Goal: Task Accomplishment & Management: Complete application form

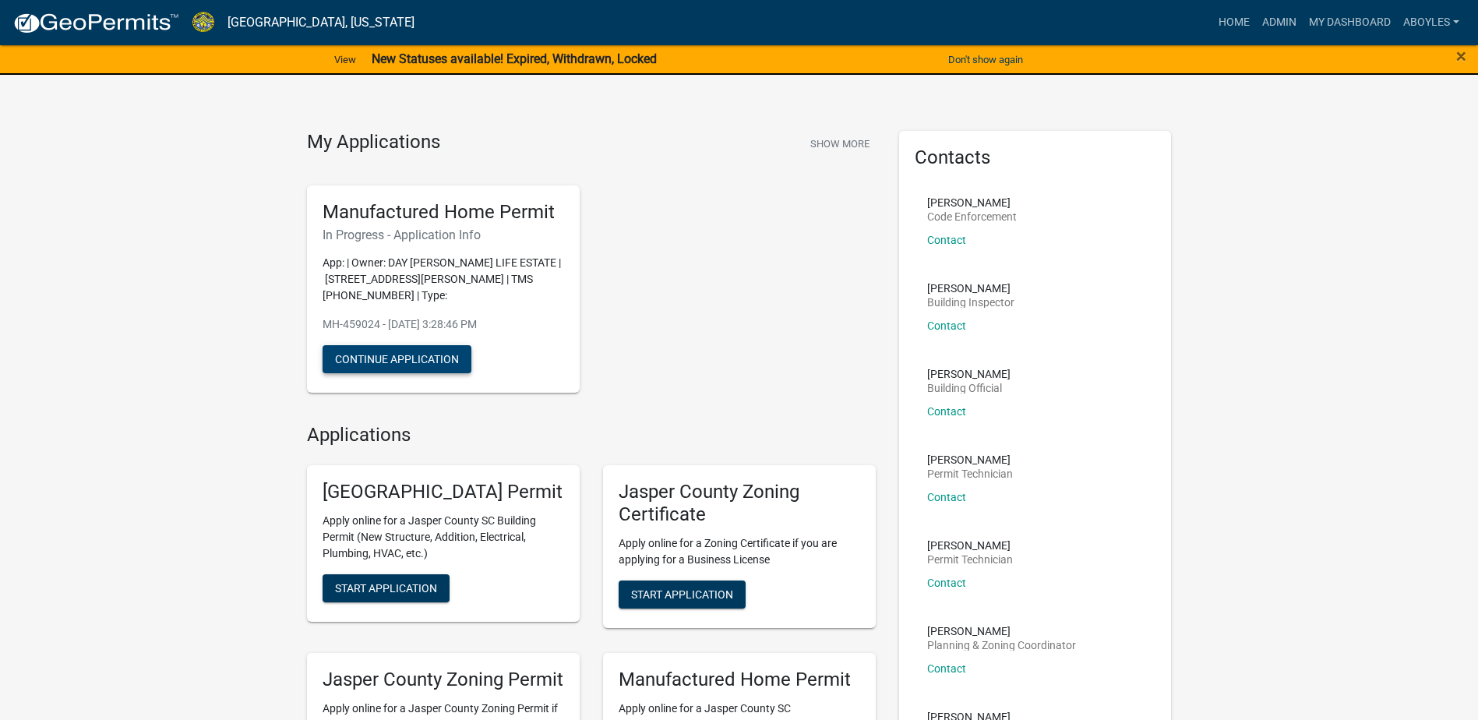
click at [410, 360] on button "Continue Application" at bounding box center [397, 359] width 149 height 28
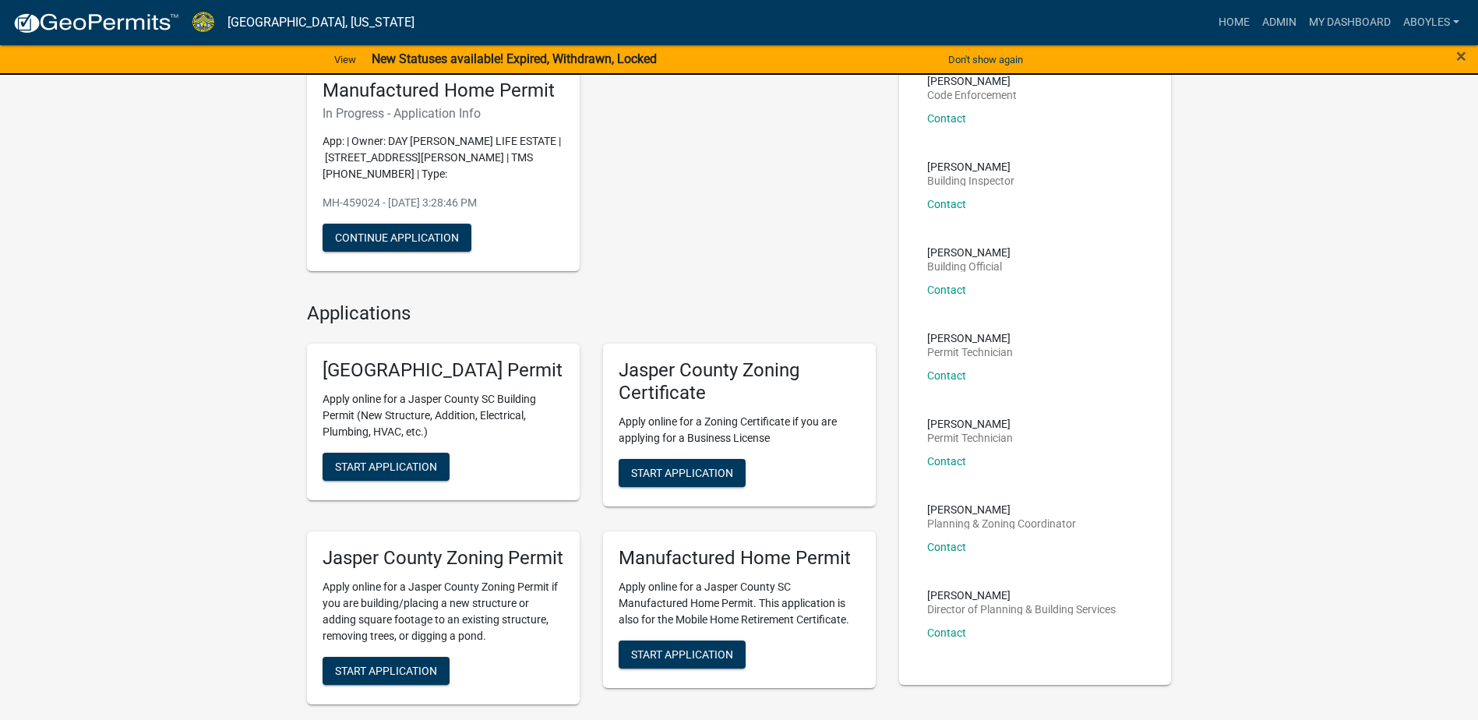
scroll to position [156, 0]
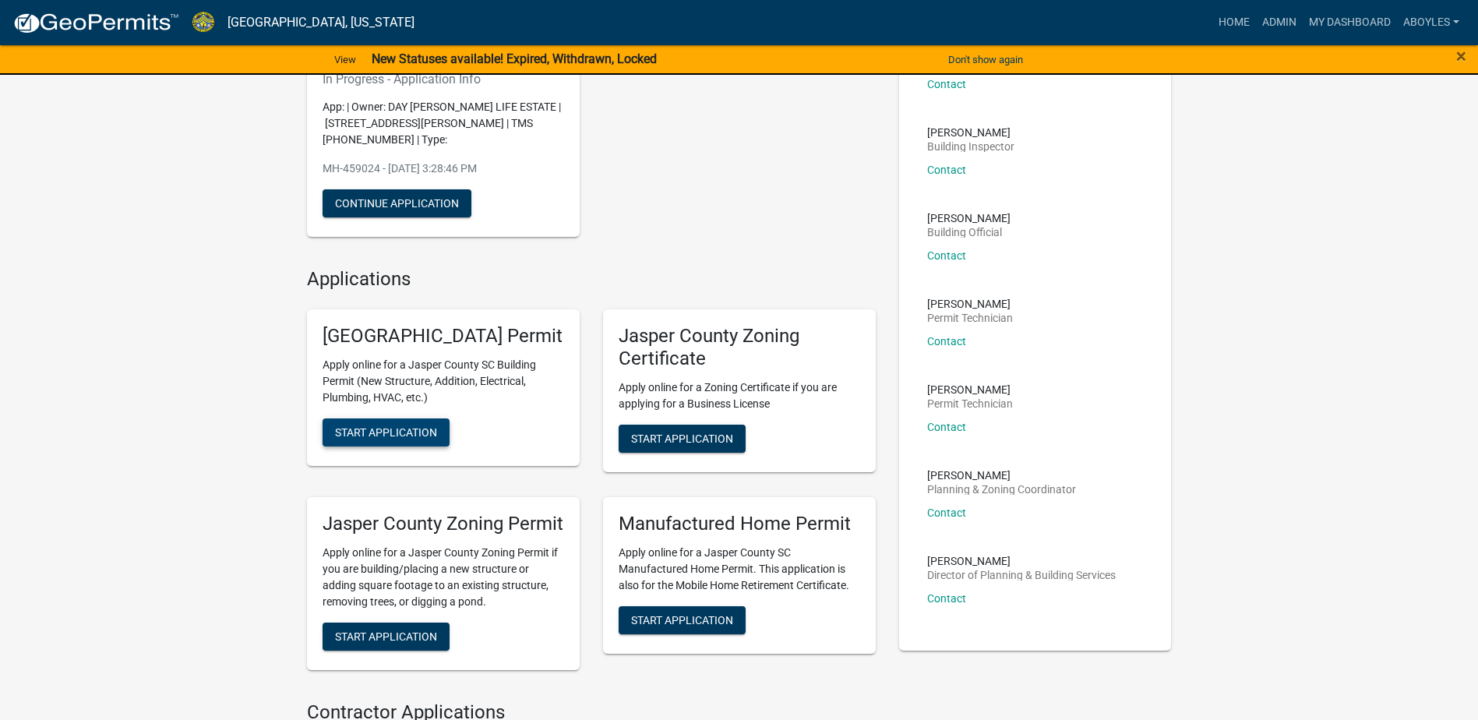
click at [400, 446] on button "Start Application" at bounding box center [386, 432] width 127 height 28
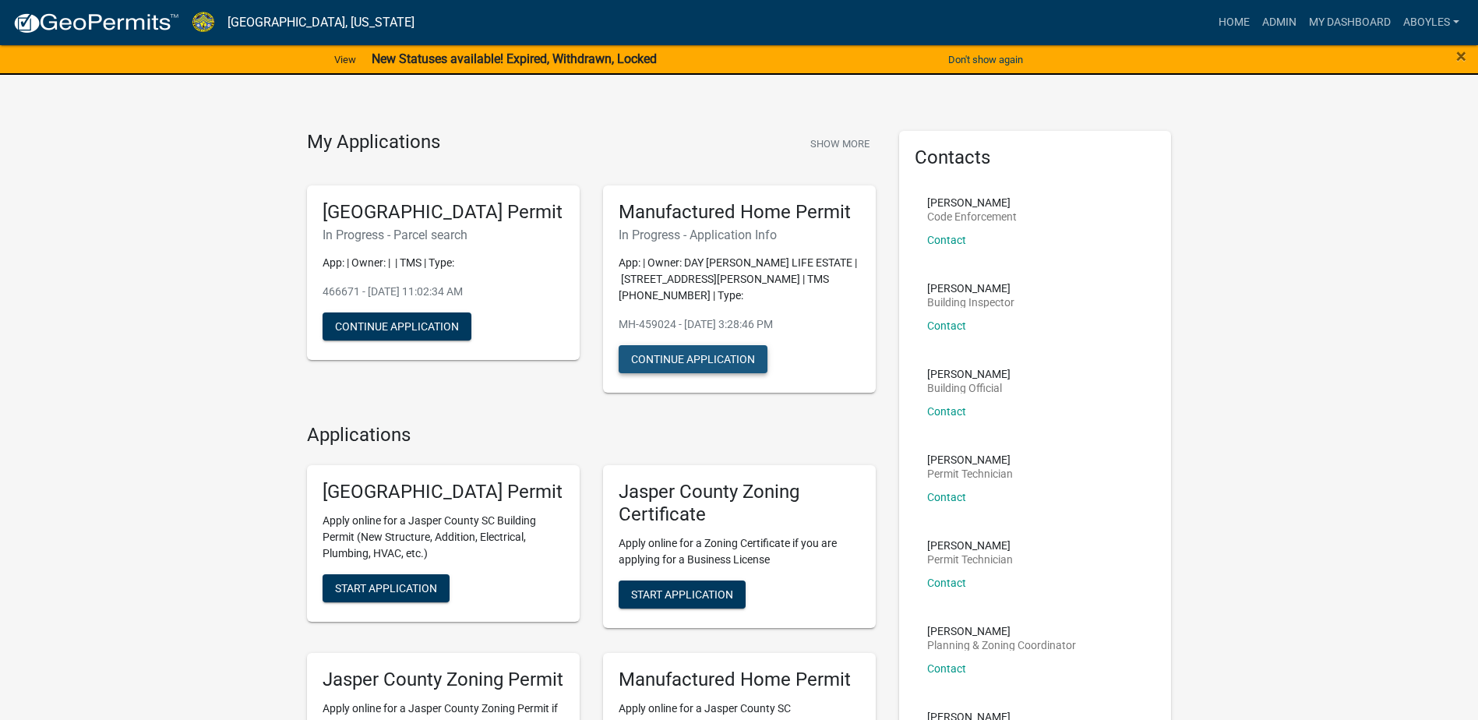
click at [698, 361] on button "Continue Application" at bounding box center [693, 359] width 149 height 28
